Goal: Task Accomplishment & Management: Manage account settings

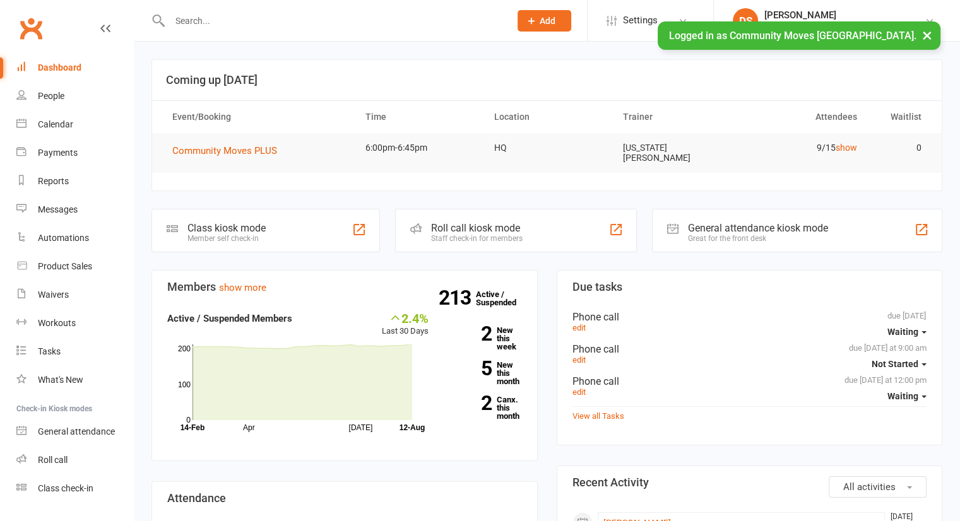
click at [344, 23] on input "text" at bounding box center [333, 21] width 335 height 18
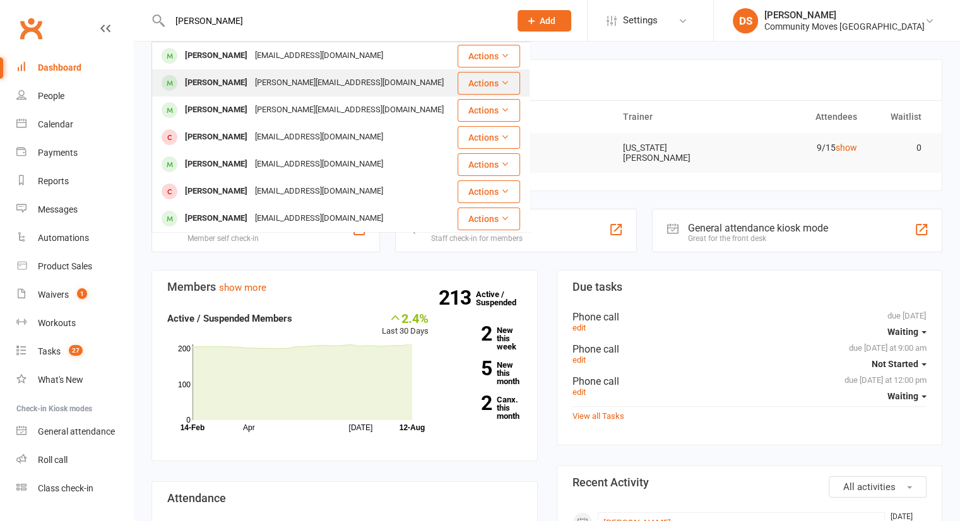
type input "[PERSON_NAME]"
click at [309, 84] on div "[PERSON_NAME][EMAIL_ADDRESS][DOMAIN_NAME]" at bounding box center [349, 83] width 196 height 18
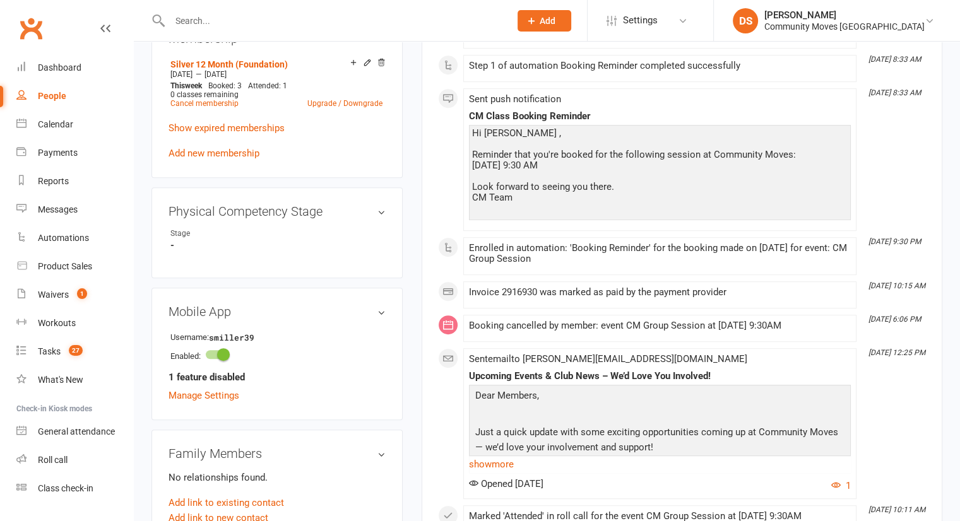
scroll to position [883, 0]
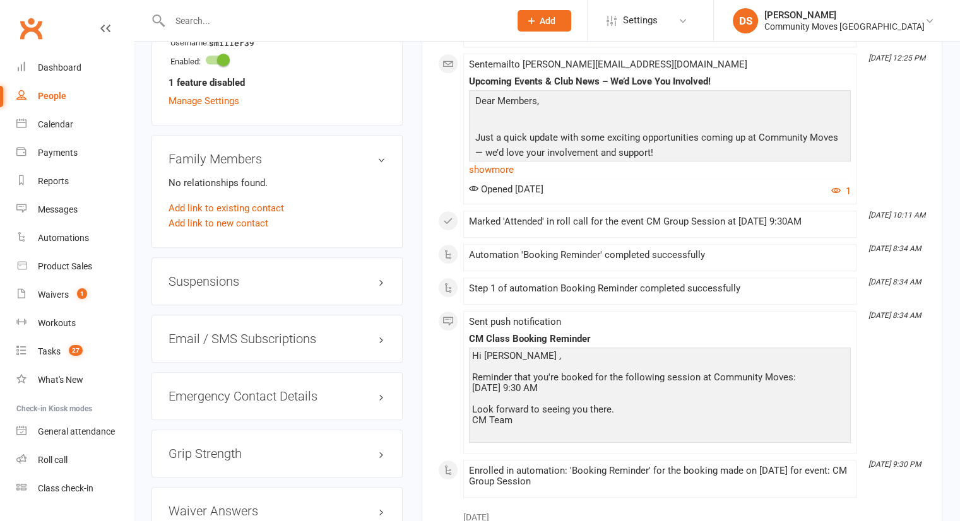
click at [268, 261] on div "Suspensions" at bounding box center [276, 281] width 251 height 48
click at [258, 278] on div "Suspensions" at bounding box center [276, 281] width 251 height 48
click at [245, 274] on h3 "Suspensions" at bounding box center [276, 281] width 217 height 14
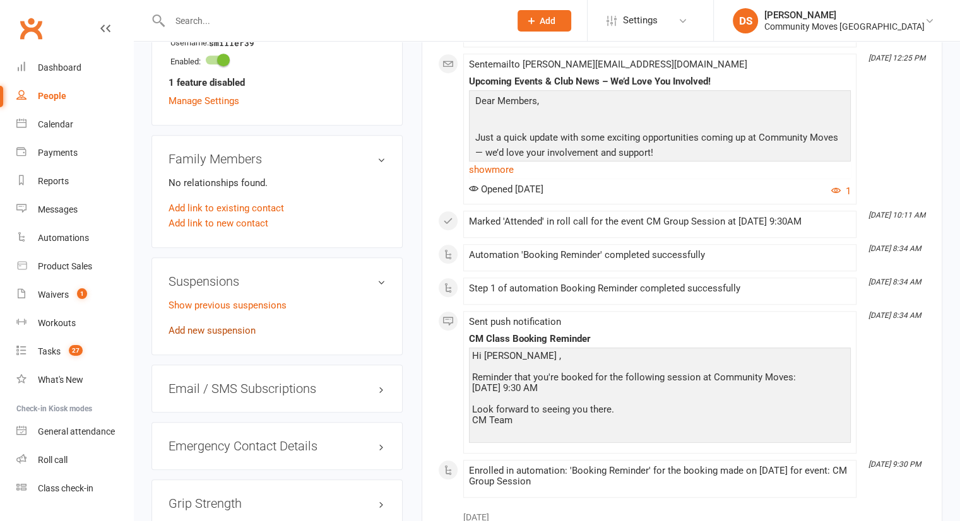
click at [235, 325] on link "Add new suspension" at bounding box center [211, 330] width 87 height 11
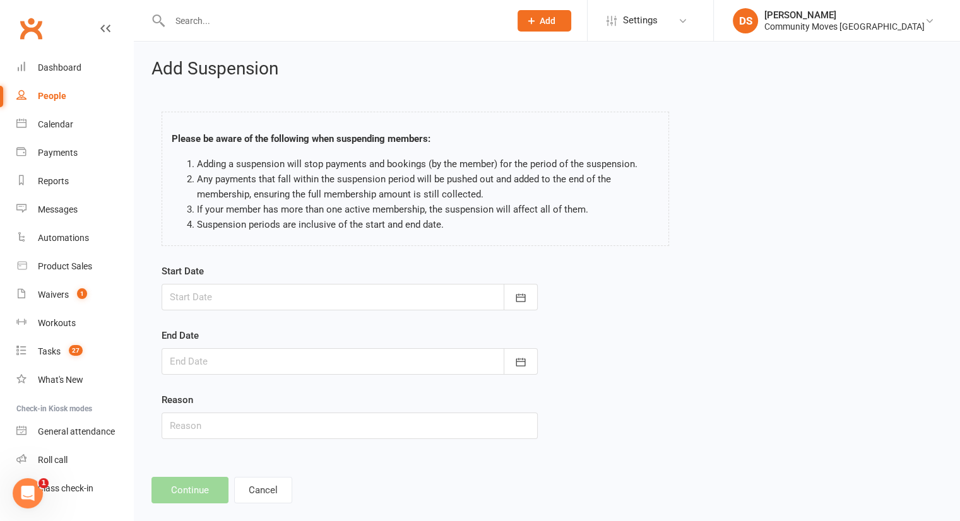
click at [478, 293] on div at bounding box center [350, 297] width 376 height 27
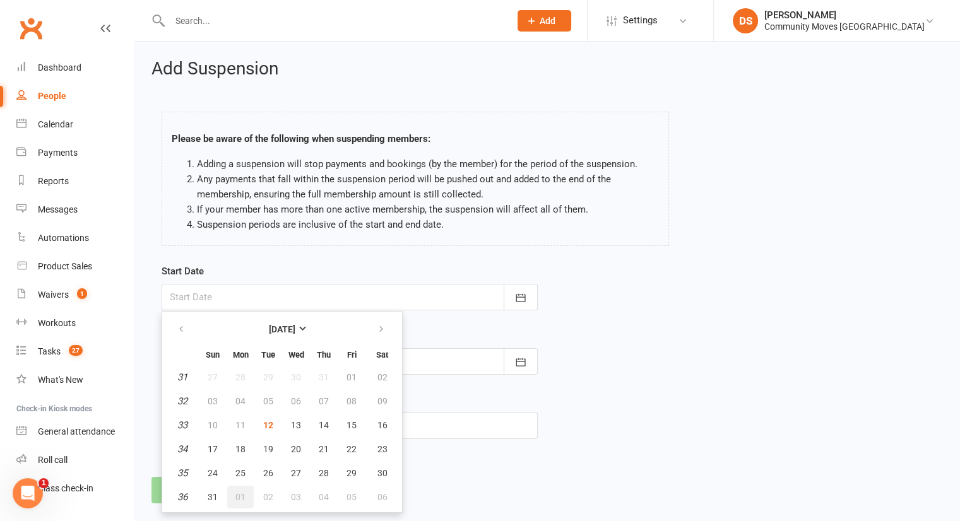
click at [233, 494] on button "01" at bounding box center [240, 497] width 27 height 23
type input "[DATE]"
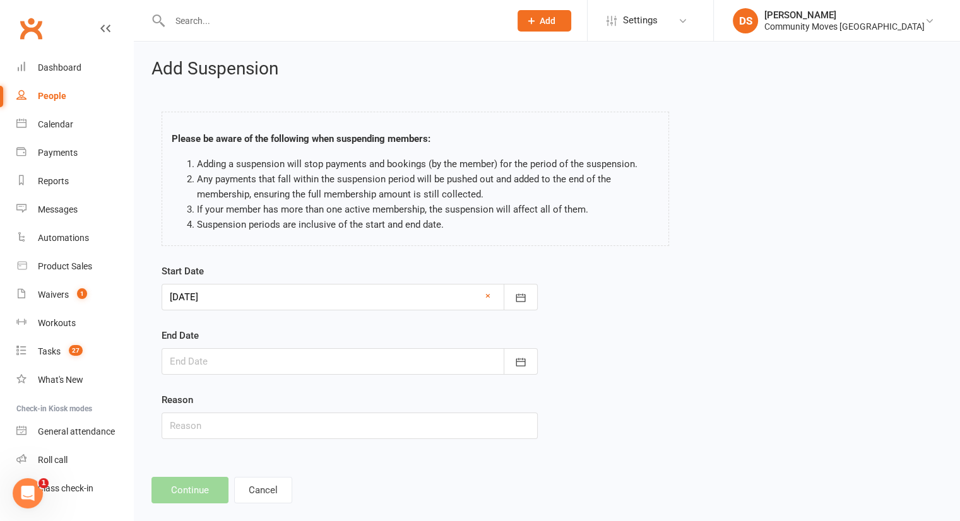
click at [232, 370] on div at bounding box center [350, 361] width 376 height 27
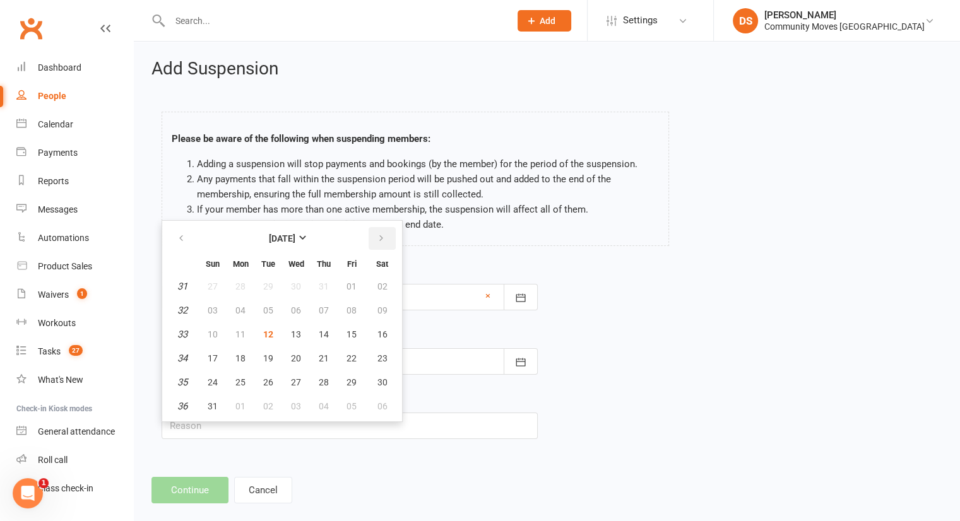
click at [386, 235] on button "button" at bounding box center [381, 238] width 27 height 23
click at [204, 381] on button "28" at bounding box center [212, 382] width 27 height 23
type input "[DATE]"
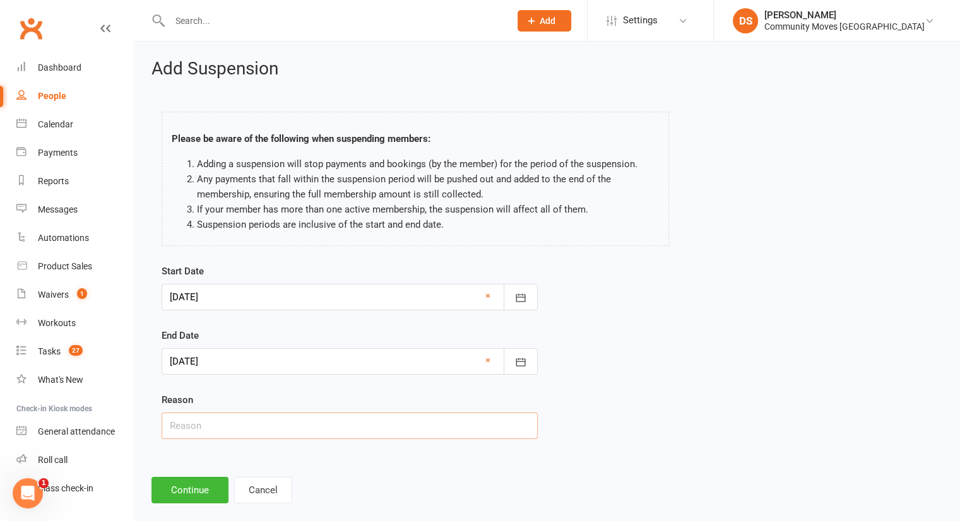
click at [220, 423] on input "text" at bounding box center [350, 426] width 376 height 27
drag, startPoint x: 313, startPoint y: 424, endPoint x: 366, endPoint y: 427, distance: 53.1
click at [314, 423] on input "text" at bounding box center [350, 426] width 376 height 27
paste input "[MEDICAL_DATA]"
type input "[MEDICAL_DATA] (Medical Suspension)"
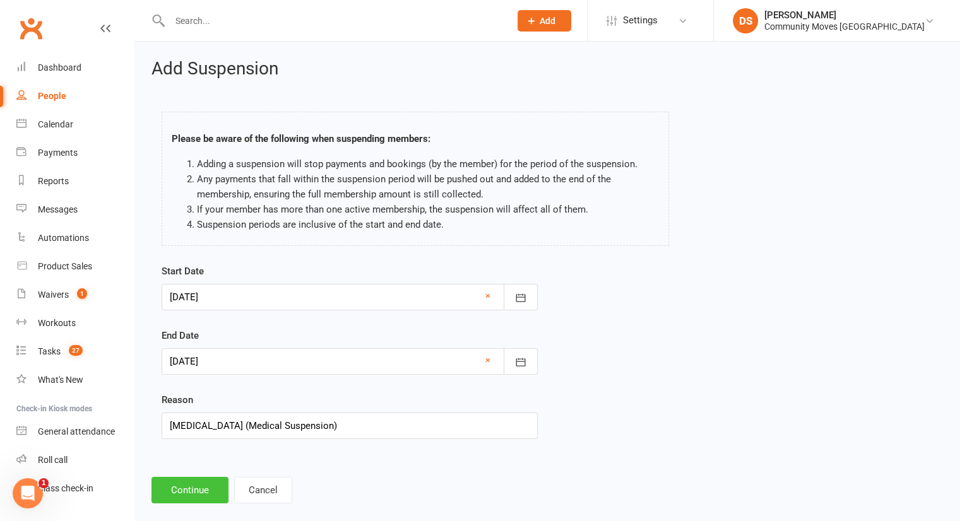
click at [174, 493] on button "Continue" at bounding box center [189, 490] width 77 height 27
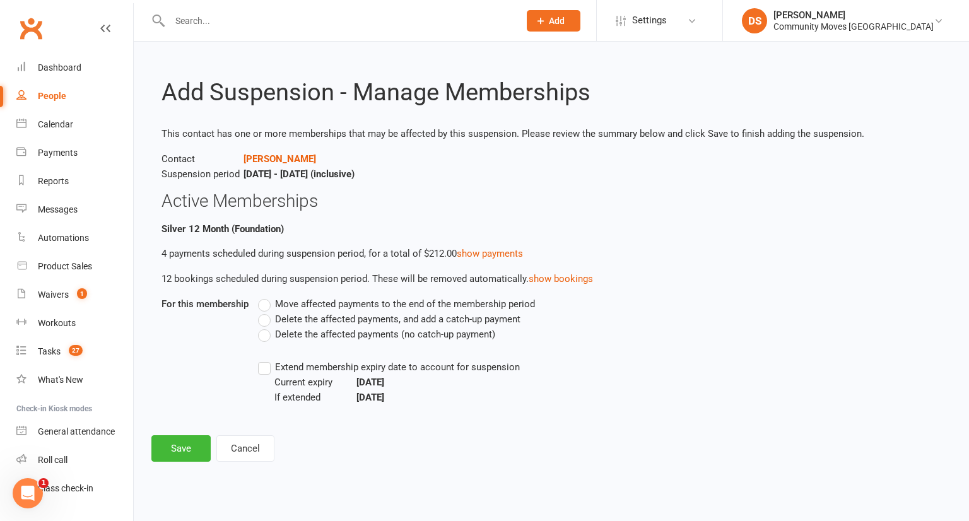
click at [328, 303] on span "Move affected payments to the end of the membership period" at bounding box center [405, 303] width 260 height 13
click at [266, 297] on input "Move affected payments to the end of the membership period" at bounding box center [262, 297] width 8 height 0
click at [295, 365] on span "Extend membership expiry date to account for suspension" at bounding box center [397, 366] width 245 height 13
click at [266, 360] on input "Extend membership expiry date to account for suspension" at bounding box center [262, 360] width 8 height 0
click at [191, 442] on button "Save" at bounding box center [180, 448] width 59 height 27
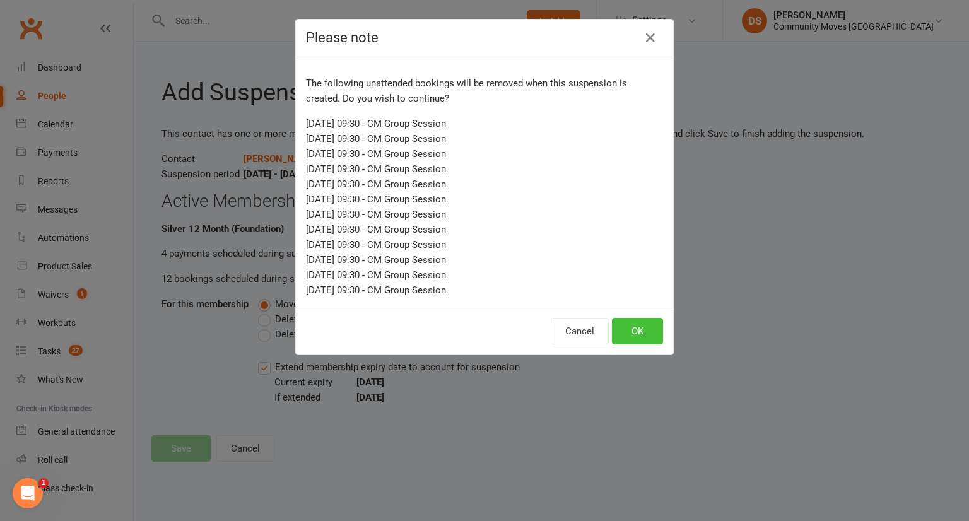
click at [625, 327] on button "OK" at bounding box center [637, 331] width 51 height 27
